Goal: Use online tool/utility: Utilize a website feature to perform a specific function

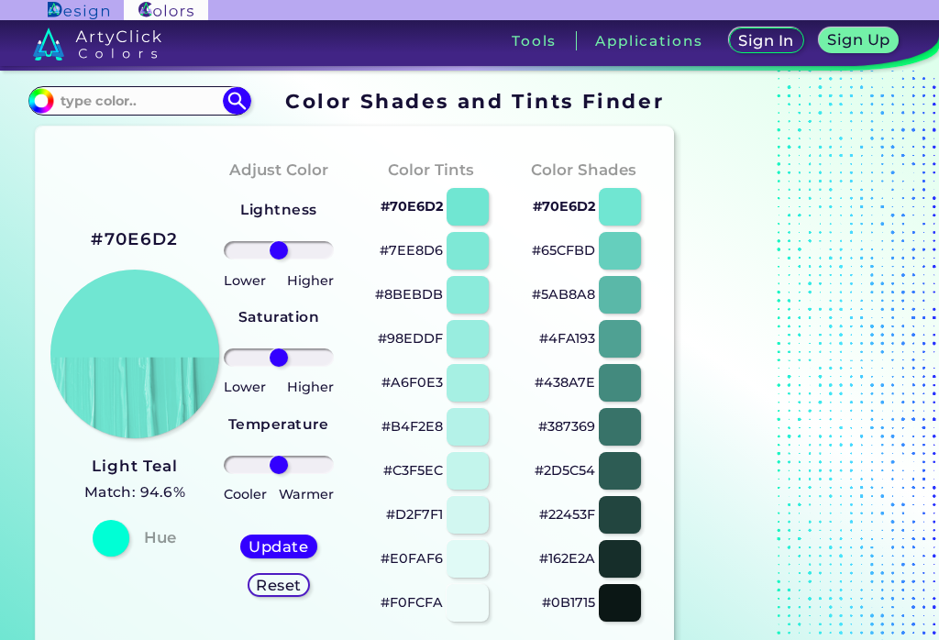
click at [90, 113] on input at bounding box center [139, 100] width 171 height 25
click at [136, 103] on input "0b090" at bounding box center [139, 100] width 171 height 25
type input "0b090b"
type input "#000000"
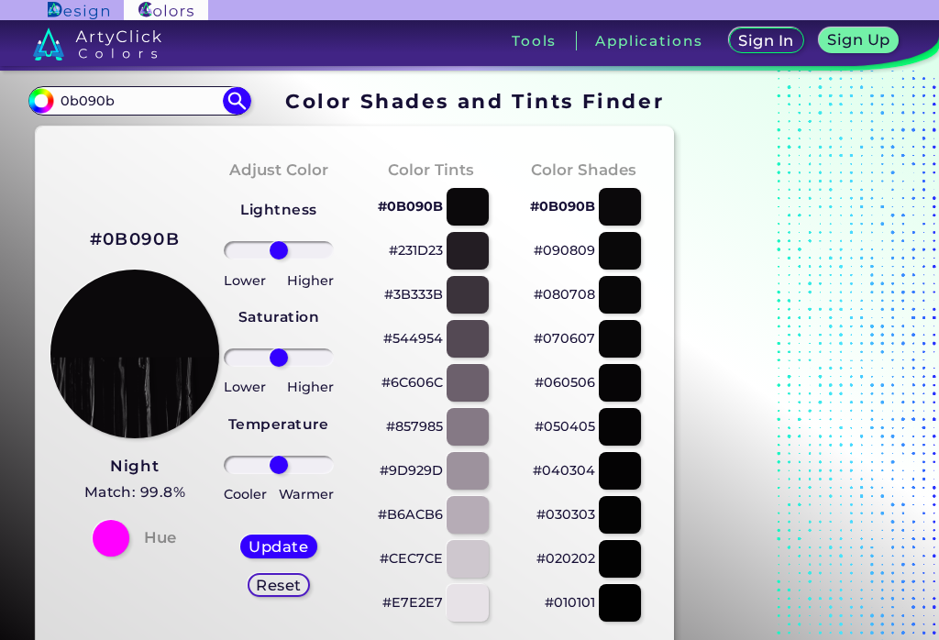
click at [137, 99] on input "0b090b" at bounding box center [139, 100] width 171 height 25
type input "0"
type input "090b08"
type input "#000000"
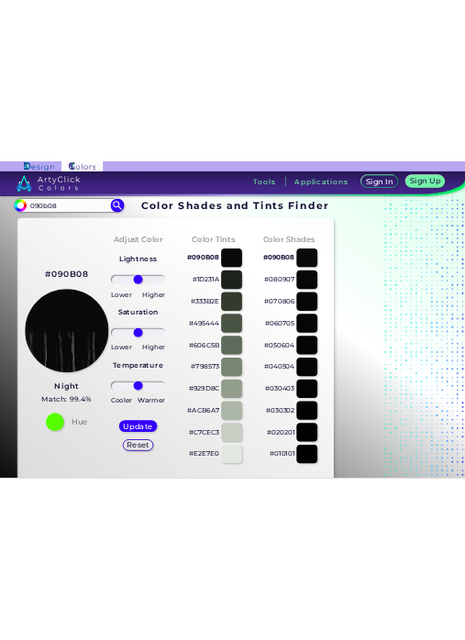
scroll to position [10, 0]
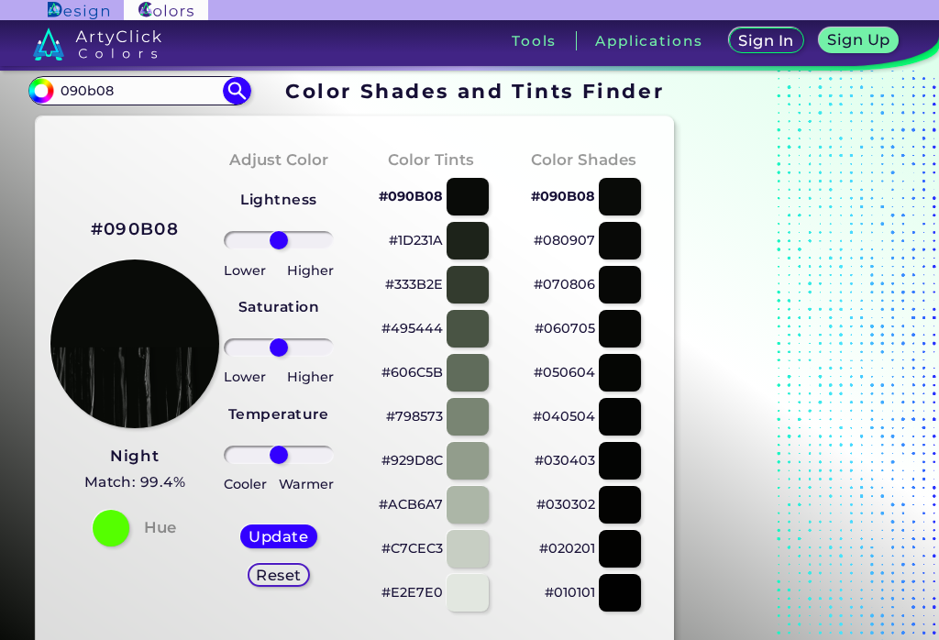
click at [138, 91] on input "090b08" at bounding box center [139, 90] width 171 height 25
type input "0"
type input "080a05"
type input "#000000"
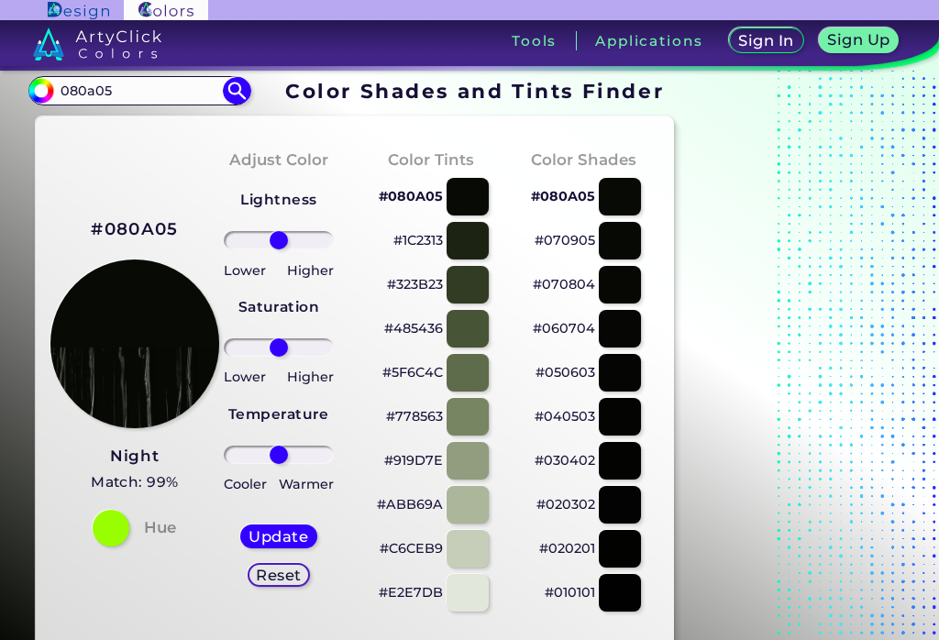
click at [146, 90] on input "080a05" at bounding box center [139, 90] width 171 height 25
click at [142, 89] on input "080a05" at bounding box center [139, 90] width 171 height 25
click at [64, 205] on div "#080A05 Night Match: 99% Hue" at bounding box center [126, 380] width 152 height 499
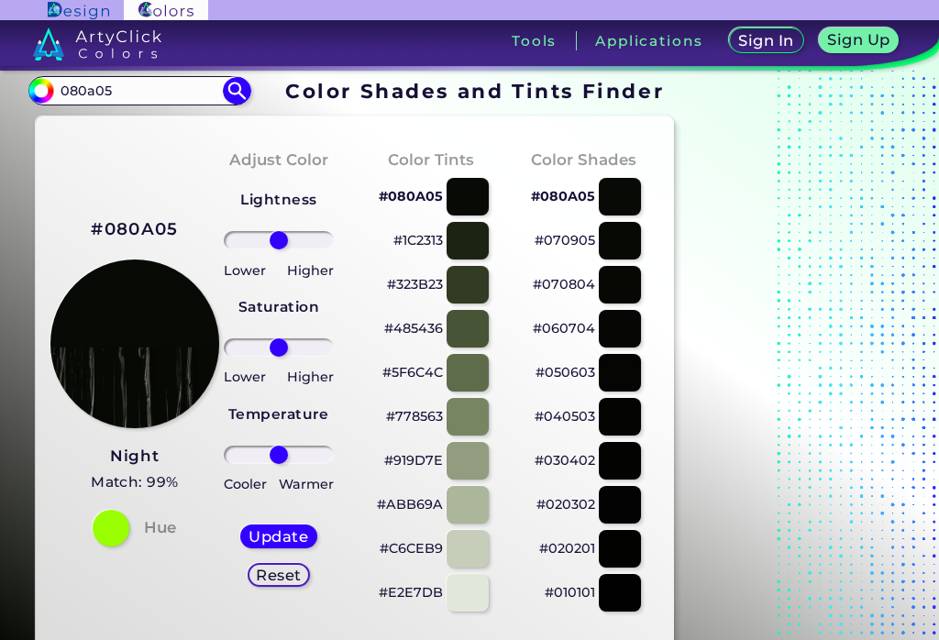
click at [146, 94] on input "080a05" at bounding box center [139, 90] width 171 height 25
type input "0"
type input "0a0808"
type input "#000000"
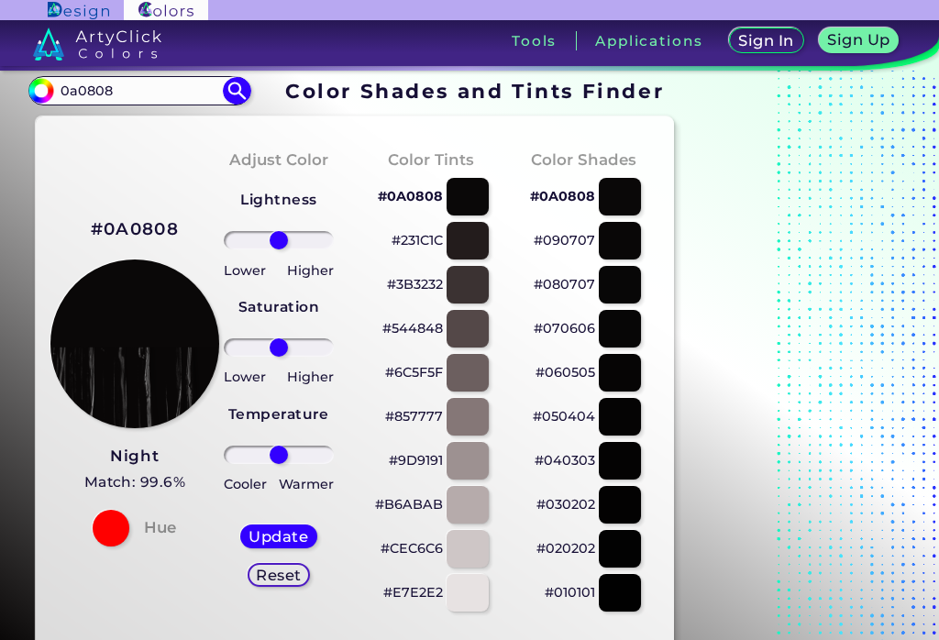
click at [126, 94] on input "0a0808" at bounding box center [139, 90] width 171 height 25
type input "0"
type input "070905"
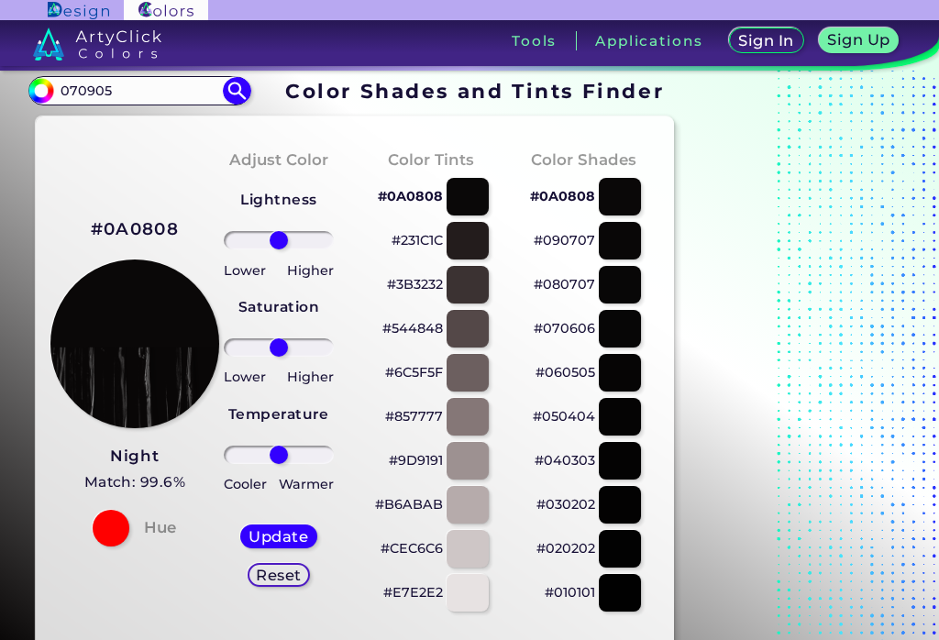
type input "#000000"
